Goal: Task Accomplishment & Management: Manage account settings

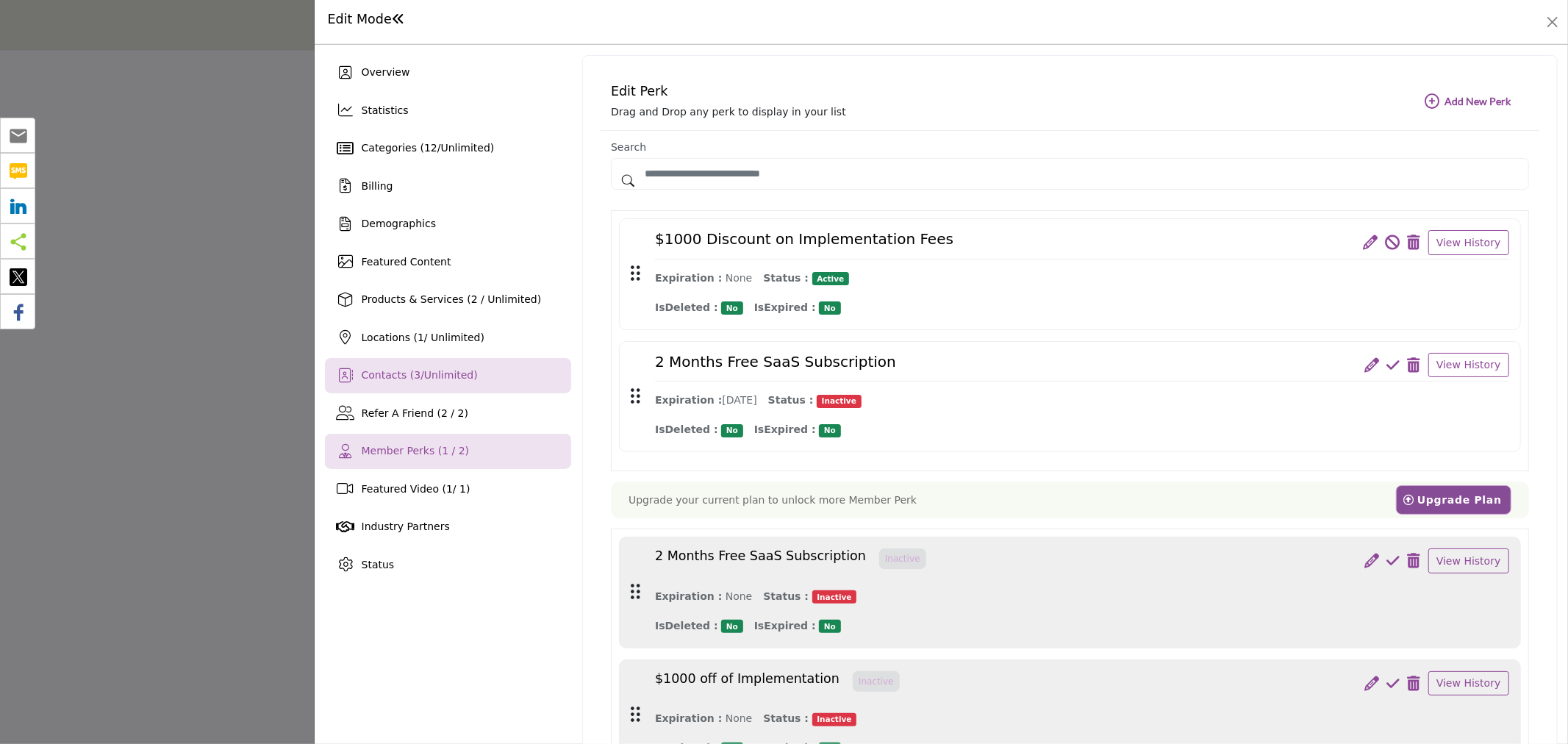
click at [429, 383] on div "Contacts ( 3 / Unlimited )" at bounding box center [448, 376] width 247 height 35
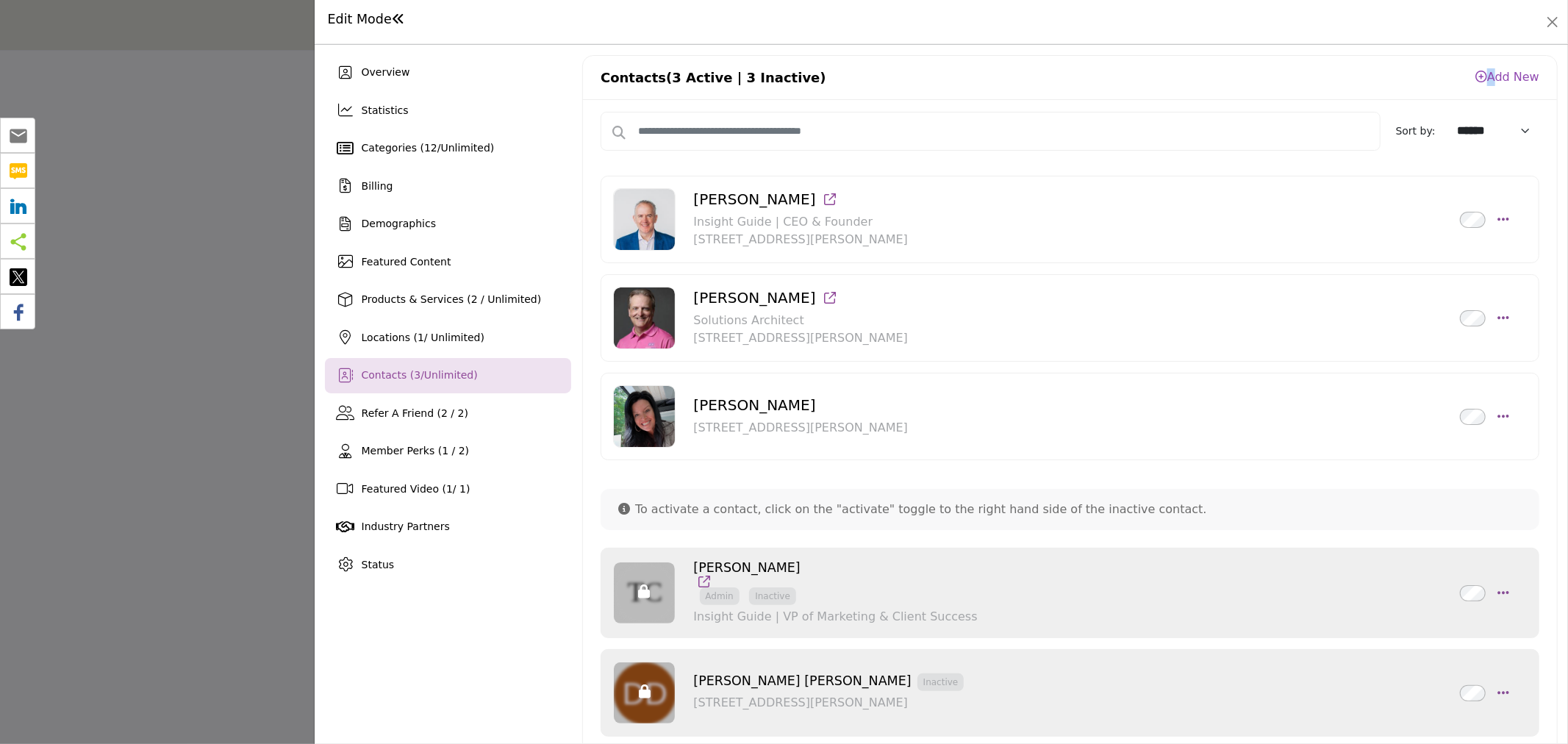
click at [1481, 67] on div "Contacts (3 Active | 3 Inactive) Add New Please click on the below link to add …" at bounding box center [1069, 78] width 974 height 44
click at [1487, 70] on link "Add New" at bounding box center [1507, 77] width 64 height 14
click at [1450, 155] on link "https://associationsconnect.csae.com/profile?UserKey=e5a5acb1-7a73-4d77-88c1-01…" at bounding box center [1472, 152] width 131 height 14
click at [1552, 19] on button "Close" at bounding box center [1552, 21] width 20 height 20
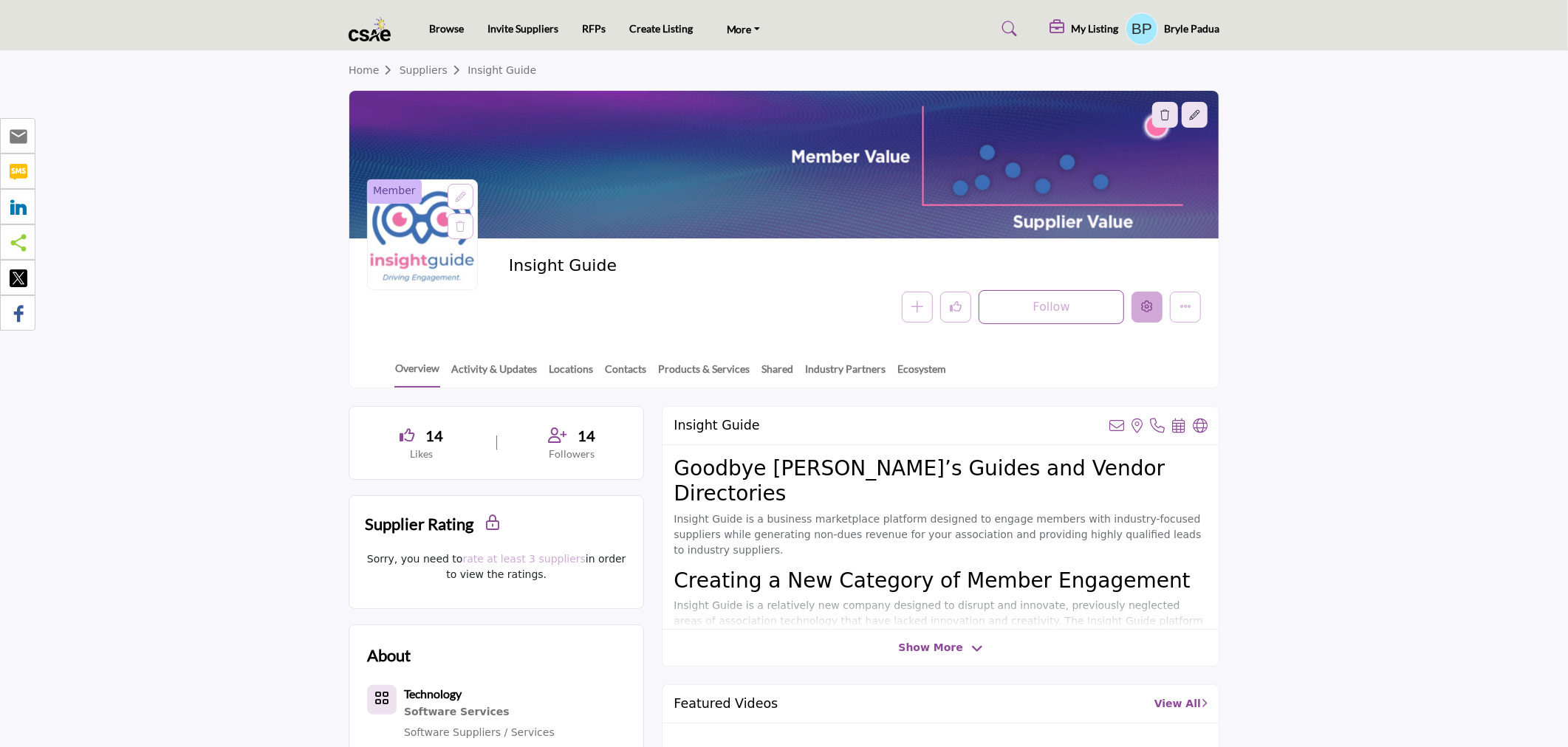
click at [1146, 298] on button "Edit company" at bounding box center [1146, 307] width 31 height 31
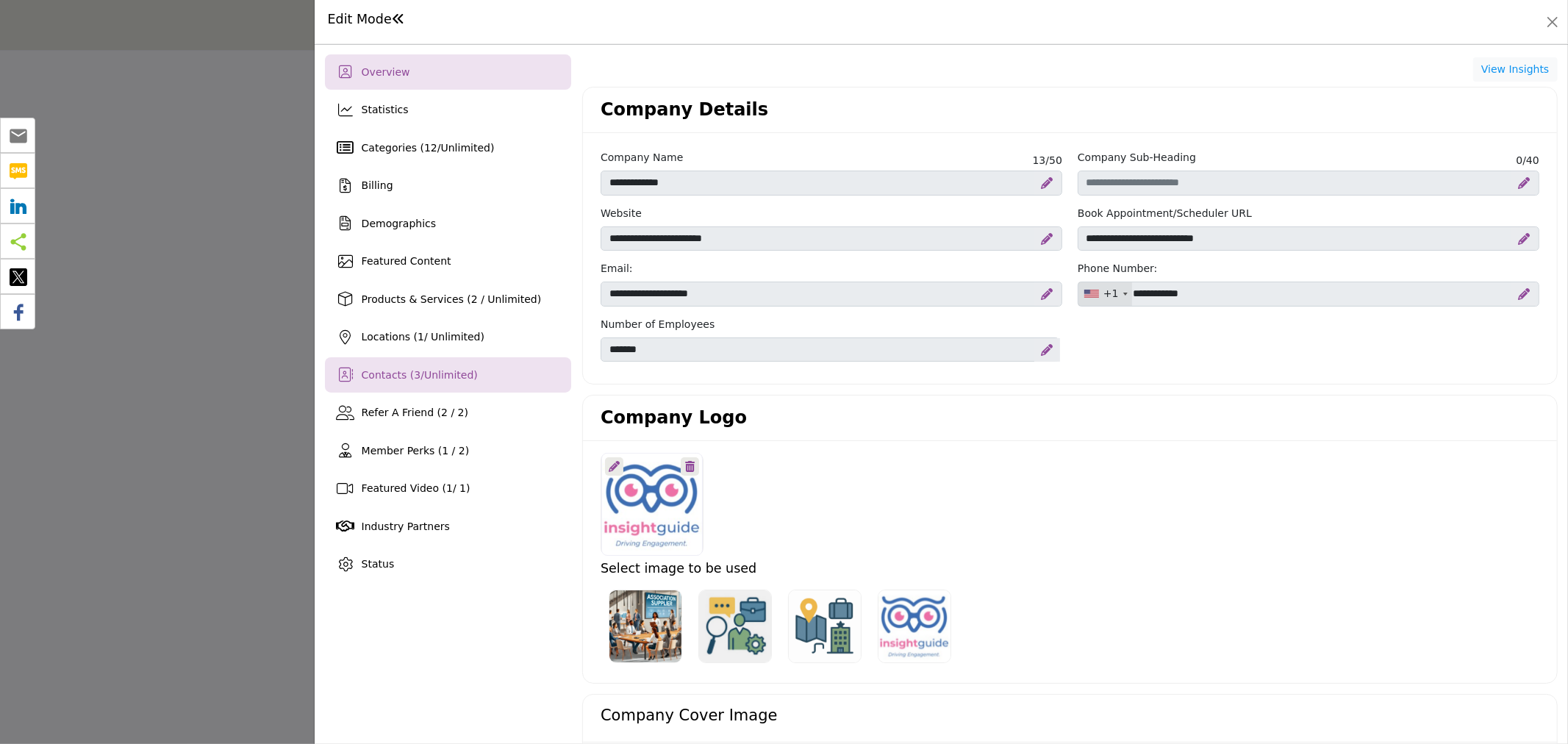
click at [398, 363] on div "Contacts ( 3 / Unlimited )" at bounding box center [448, 375] width 247 height 35
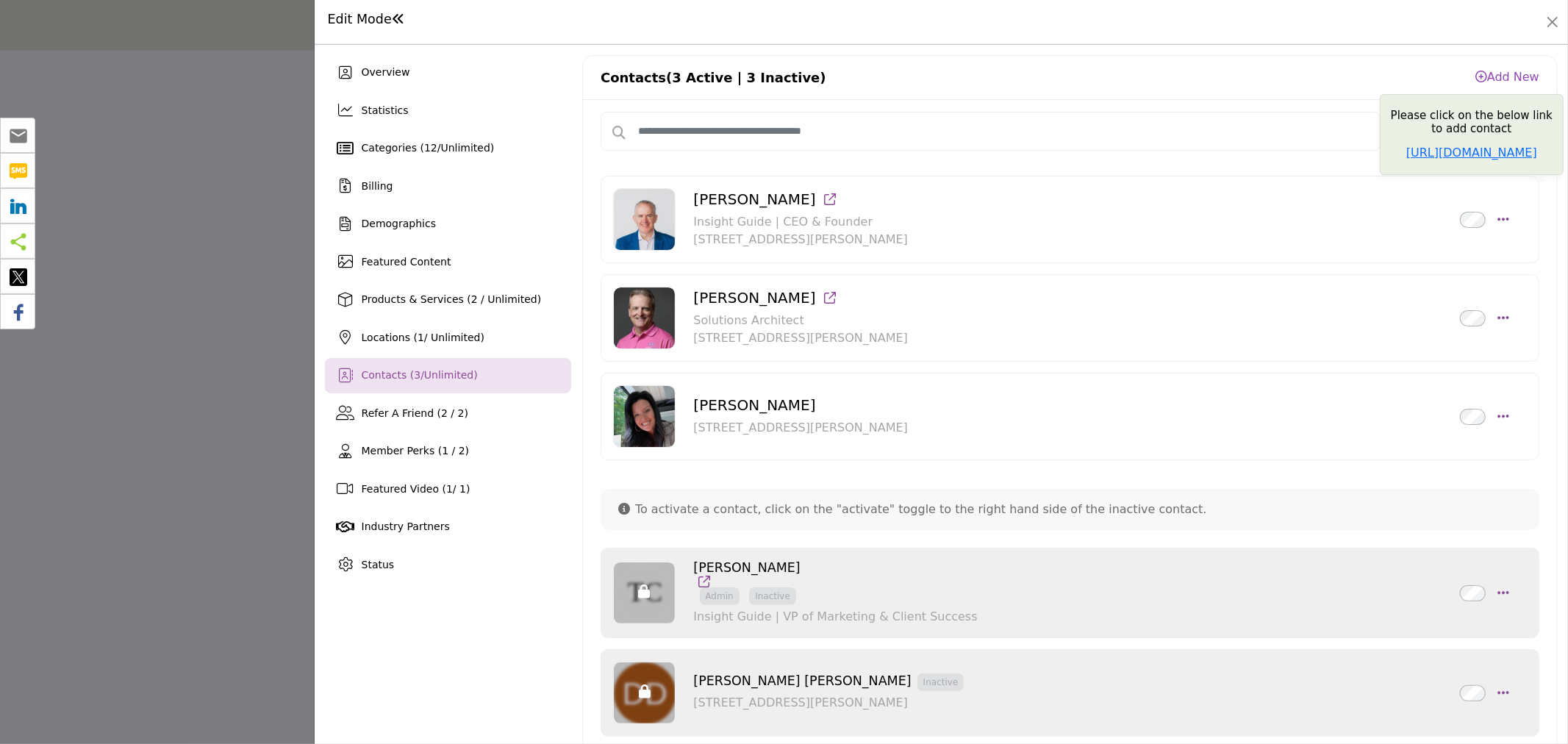
click at [1500, 72] on link "Add New" at bounding box center [1507, 77] width 64 height 14
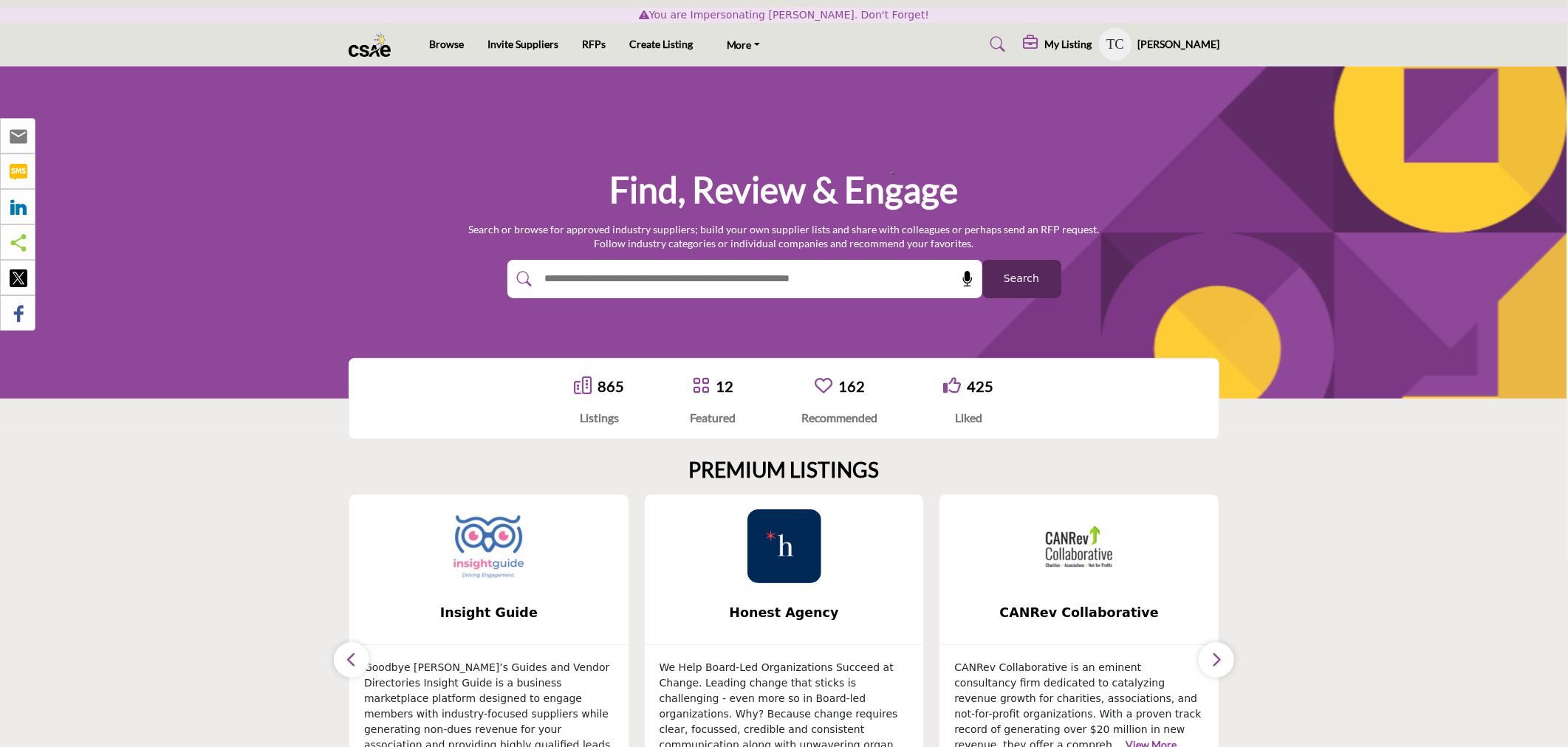
click at [488, 568] on img at bounding box center [489, 546] width 74 height 74
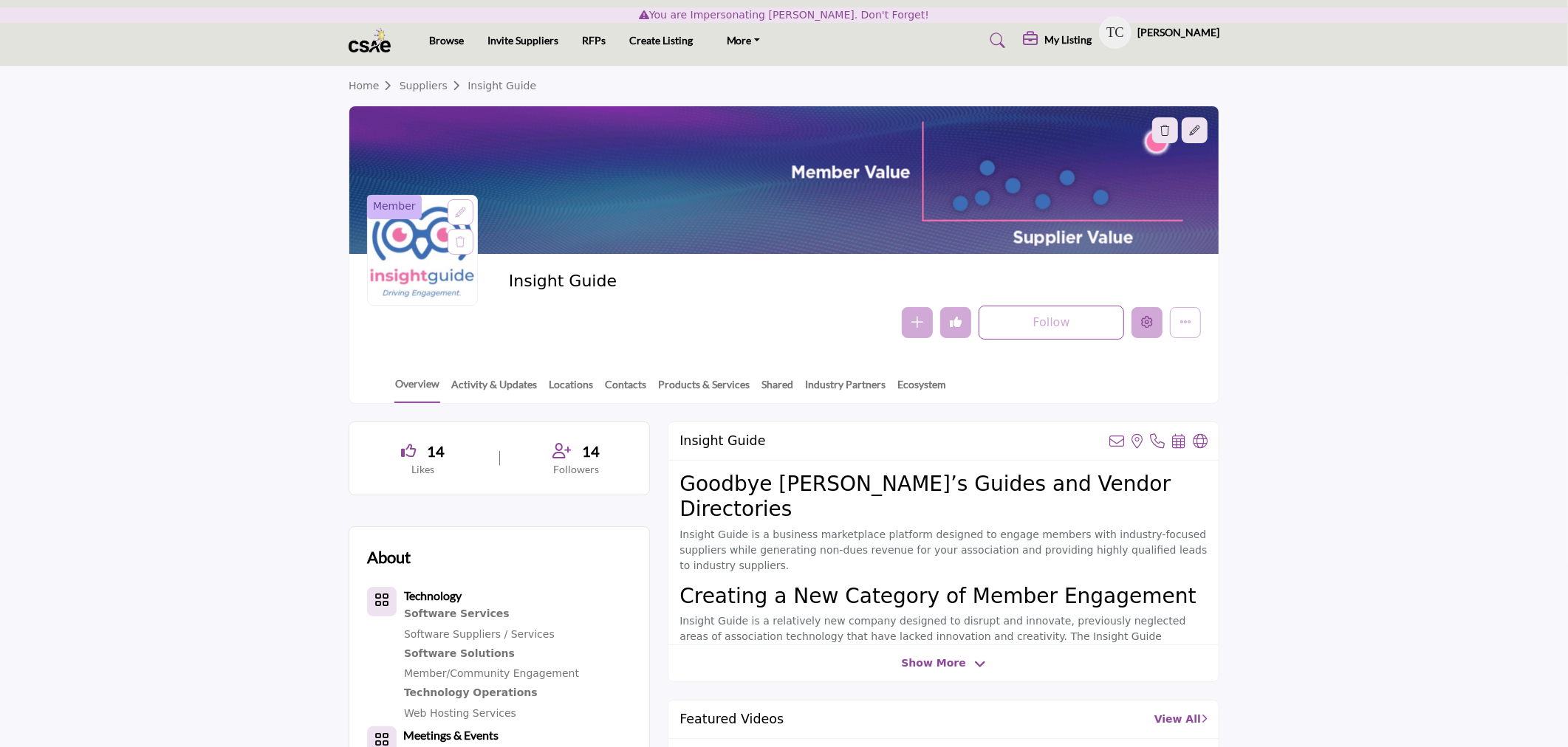
click at [1143, 321] on icon "Edit company" at bounding box center [1146, 321] width 11 height 11
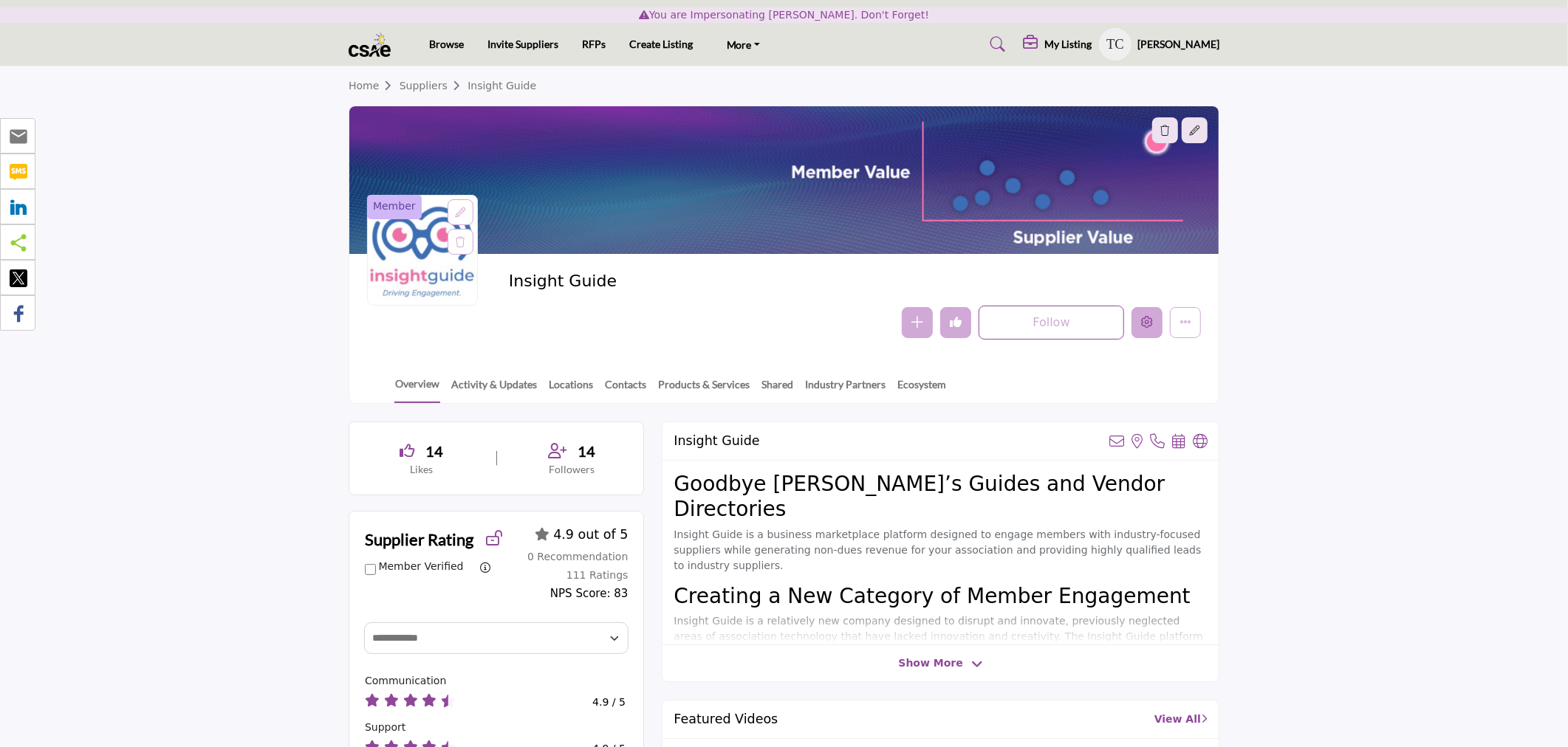
click at [1143, 321] on icon "Edit company" at bounding box center [1146, 321] width 11 height 11
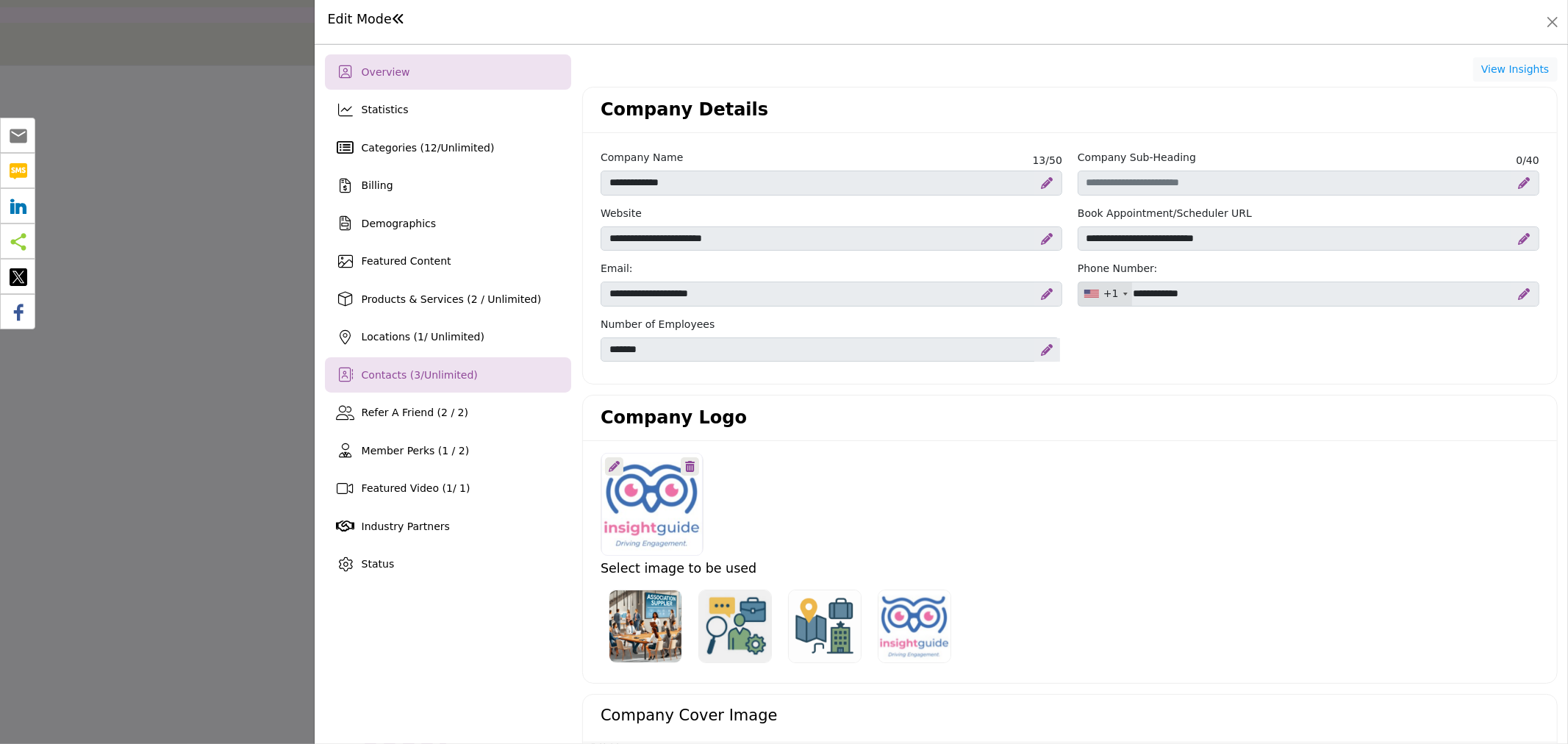
click at [433, 381] on div "Contacts ( 3 / Unlimited )" at bounding box center [420, 375] width 116 height 16
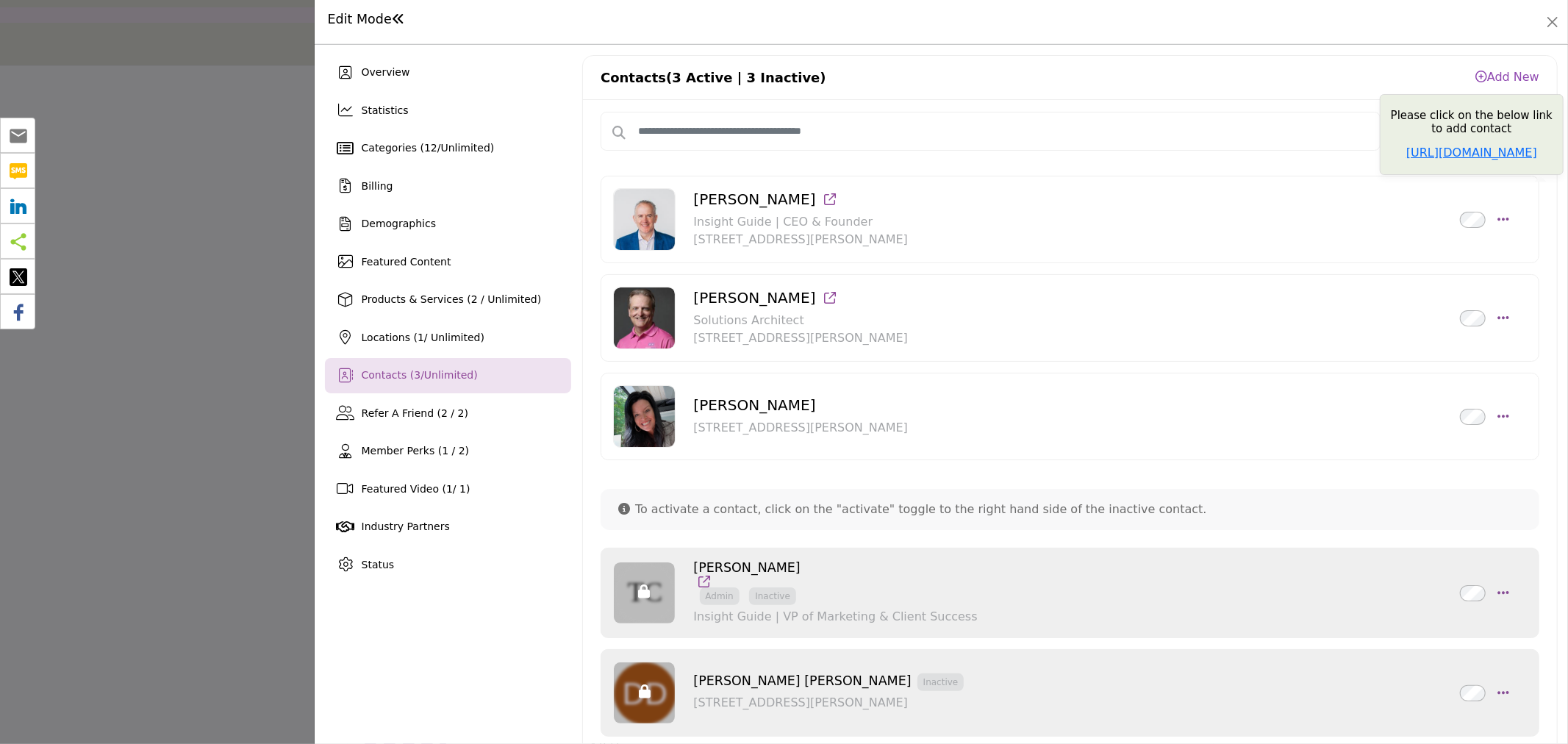
click at [1502, 82] on link "Add New" at bounding box center [1507, 77] width 64 height 14
